Goal: Transaction & Acquisition: Purchase product/service

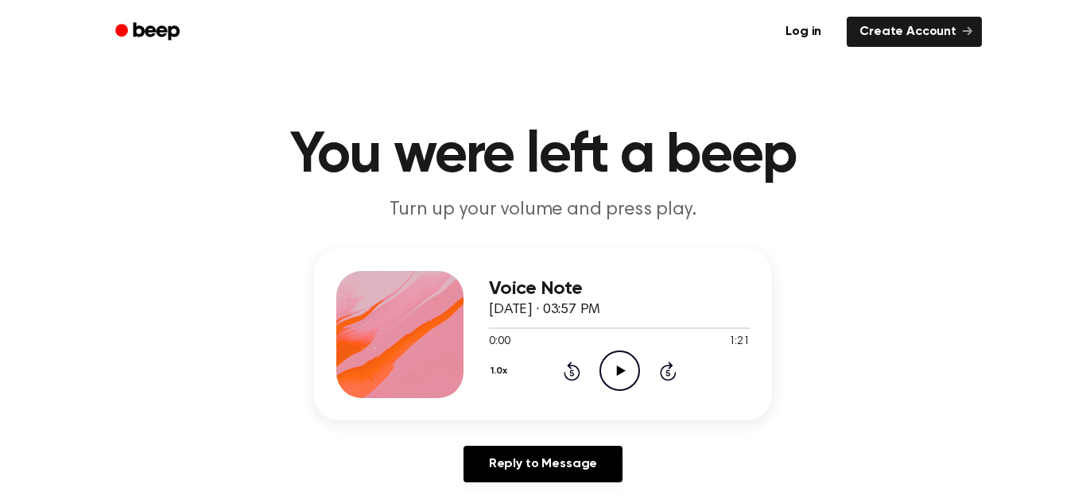
click at [628, 371] on icon "Play Audio" at bounding box center [620, 371] width 41 height 41
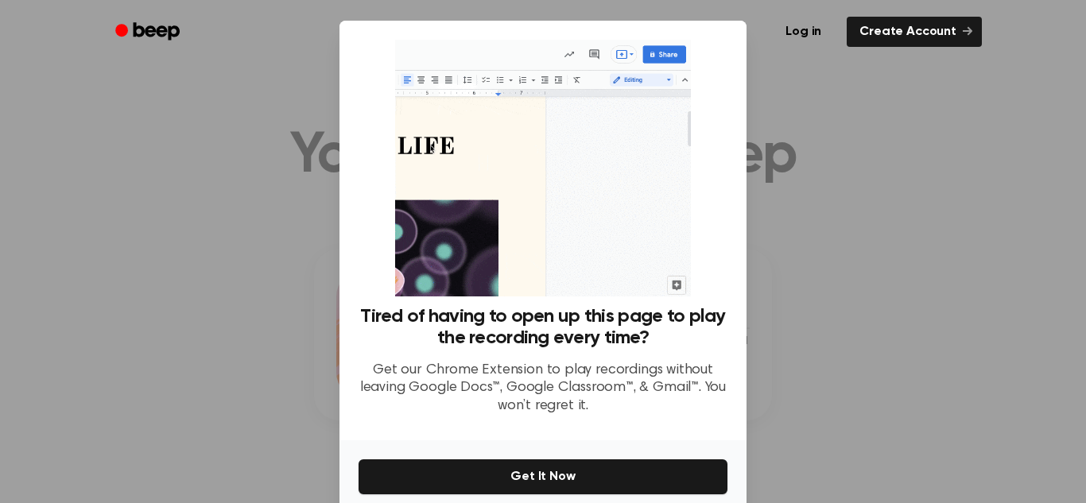
scroll to position [6, 0]
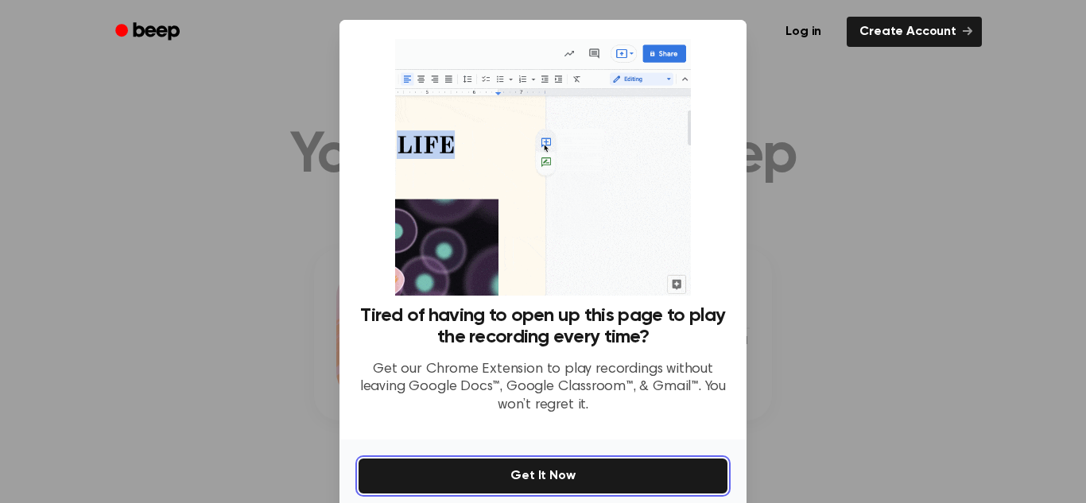
click at [599, 480] on button "Get It Now" at bounding box center [543, 476] width 369 height 35
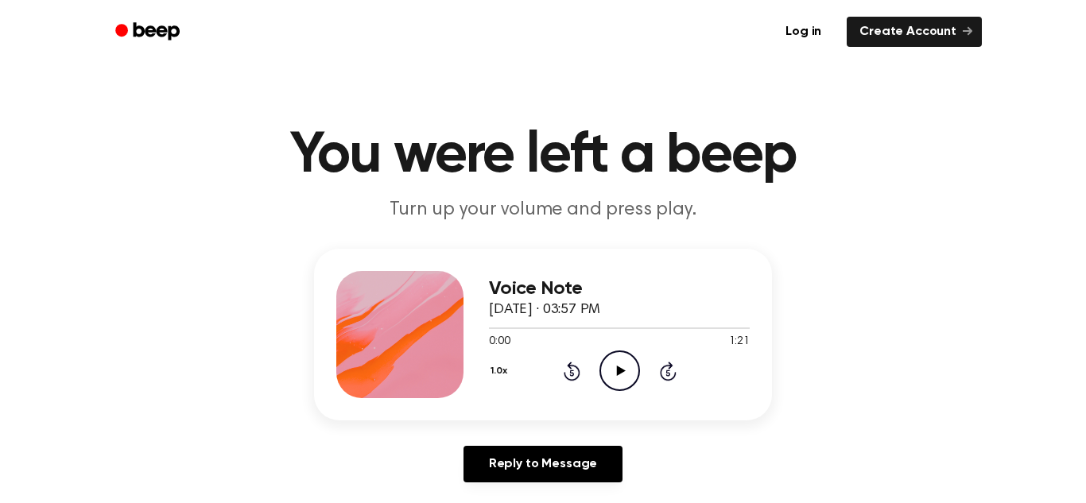
click at [647, 390] on div "1.0x Rewind 5 seconds Play Audio Skip 5 seconds" at bounding box center [619, 371] width 261 height 41
click at [618, 378] on icon "Play Audio" at bounding box center [620, 371] width 41 height 41
click at [600, 353] on icon "Pause Audio" at bounding box center [620, 371] width 41 height 41
click at [615, 368] on icon "Play Audio" at bounding box center [620, 371] width 41 height 41
click at [616, 389] on icon "Pause Audio" at bounding box center [620, 371] width 41 height 41
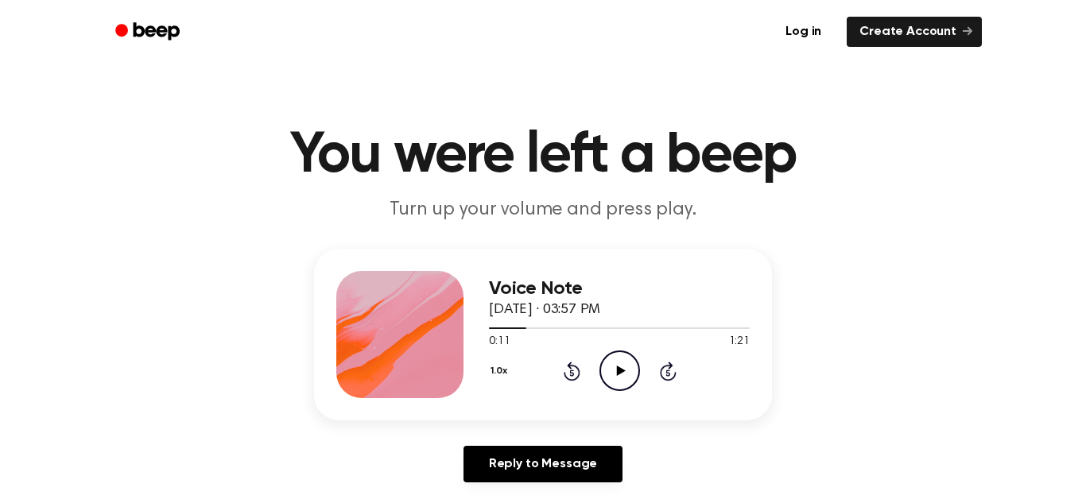
click at [618, 381] on icon "Play Audio" at bounding box center [620, 371] width 41 height 41
click at [664, 379] on icon at bounding box center [668, 371] width 17 height 19
click at [668, 374] on icon "Skip 5 seconds" at bounding box center [667, 371] width 17 height 21
click at [674, 371] on icon "Skip 5 seconds" at bounding box center [667, 371] width 17 height 21
click at [667, 381] on icon at bounding box center [668, 371] width 17 height 19
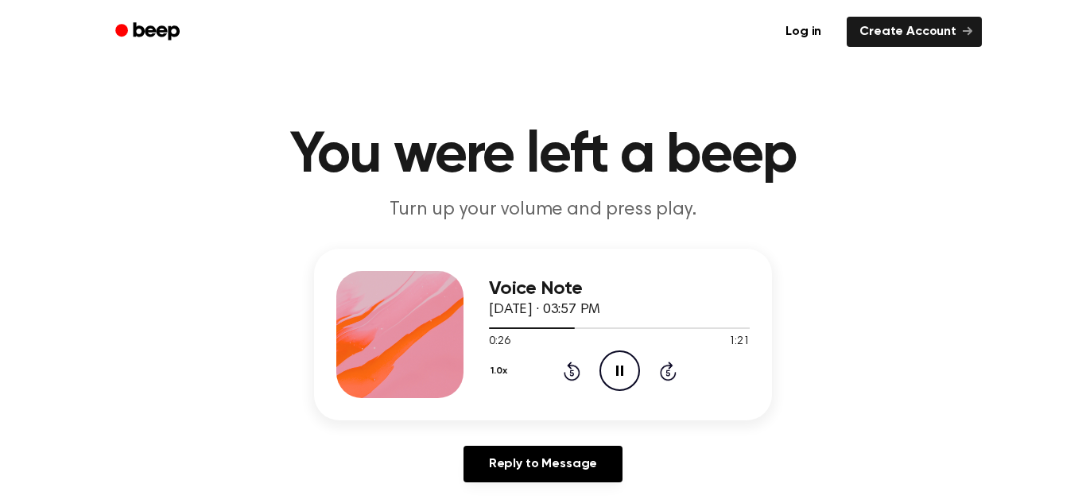
click at [668, 373] on icon at bounding box center [668, 373] width 4 height 6
click at [660, 377] on icon "Skip 5 seconds" at bounding box center [667, 371] width 17 height 21
click at [661, 377] on icon at bounding box center [668, 371] width 17 height 19
click at [658, 371] on div "1.0x Rewind 5 seconds Pause Audio Skip 5 seconds" at bounding box center [619, 371] width 261 height 41
click at [660, 376] on icon at bounding box center [668, 371] width 17 height 19
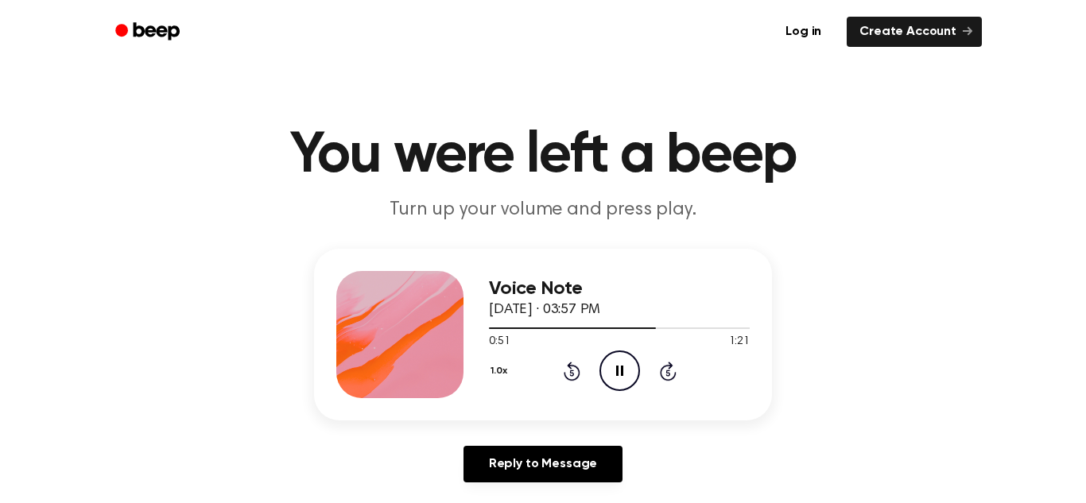
click at [668, 373] on icon at bounding box center [668, 373] width 4 height 6
click at [643, 373] on div "1.0x Rewind 5 seconds Pause Audio Skip 5 seconds" at bounding box center [619, 371] width 261 height 41
click at [668, 373] on icon at bounding box center [668, 373] width 4 height 6
click at [622, 381] on icon "Pause Audio" at bounding box center [620, 371] width 41 height 41
